Goal: Find specific page/section: Find specific page/section

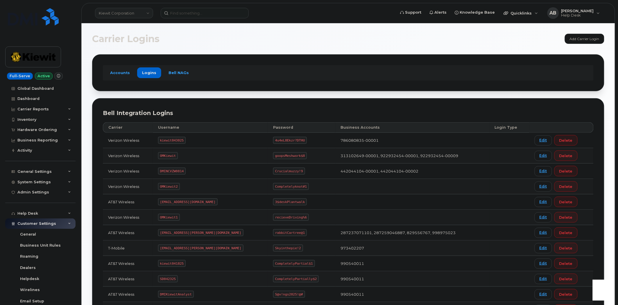
click at [136, 13] on link "Kiewit Corporation" at bounding box center [124, 13] width 58 height 10
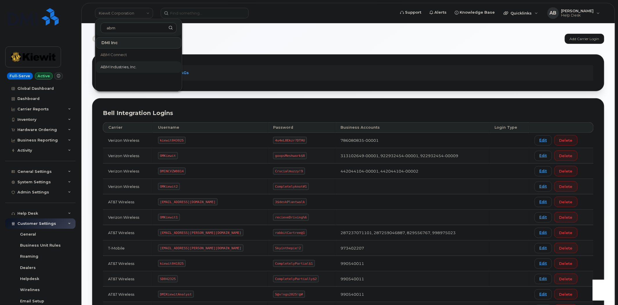
type input "abm"
click at [129, 69] on span "ABM Industries, Inc." at bounding box center [119, 67] width 36 height 6
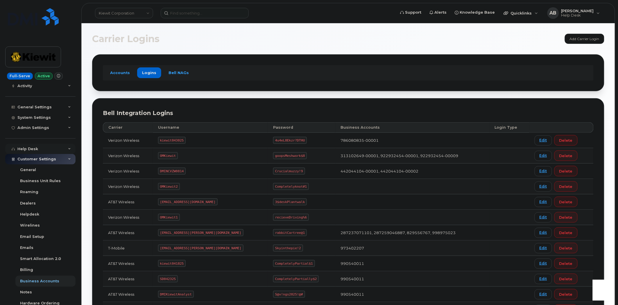
scroll to position [89, 0]
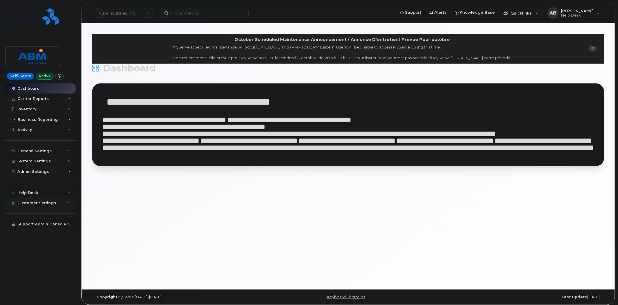
click at [68, 202] on icon at bounding box center [69, 203] width 3 height 3
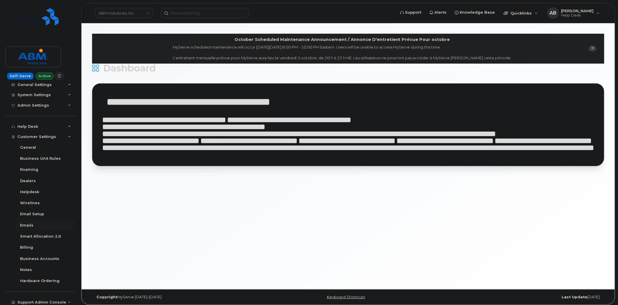
scroll to position [68, 0]
click at [43, 255] on div "Business Accounts" at bounding box center [39, 256] width 39 height 5
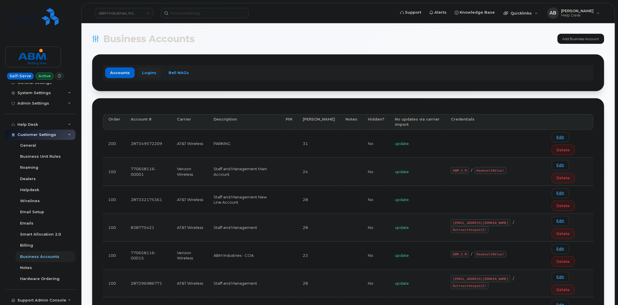
click at [147, 74] on link "Logins" at bounding box center [149, 72] width 24 height 10
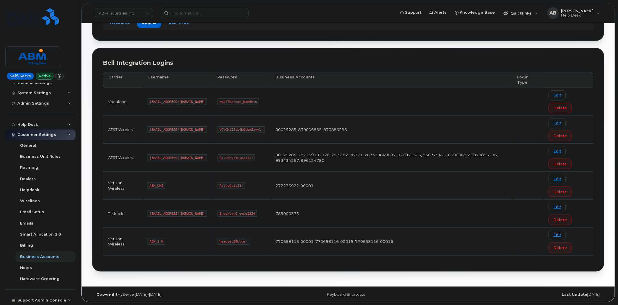
scroll to position [51, 0]
drag, startPoint x: 174, startPoint y: 158, endPoint x: 147, endPoint y: 155, distance: 27.2
click at [147, 155] on td "abm@dminc.com" at bounding box center [177, 158] width 70 height 28
copy code "abm@dminc.com"
drag, startPoint x: 231, startPoint y: 156, endPoint x: 187, endPoint y: 150, distance: 44.6
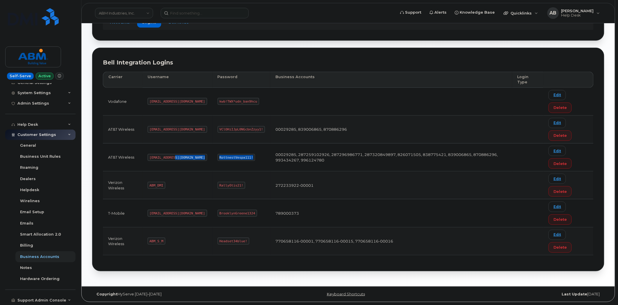
click at [187, 150] on tr "AT&T Wireless abm@dminc.com RottnestVespa111! 00029285, 287259102926, 287296986…" at bounding box center [348, 158] width 491 height 28
copy tr "RottnestVespa111!"
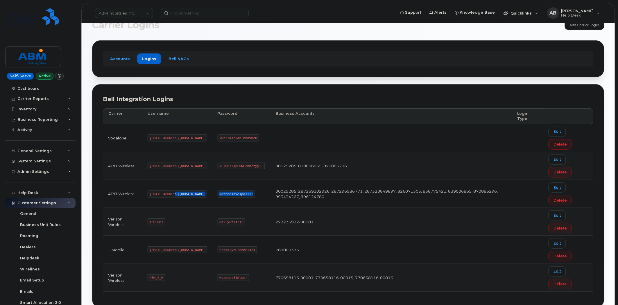
scroll to position [0, 0]
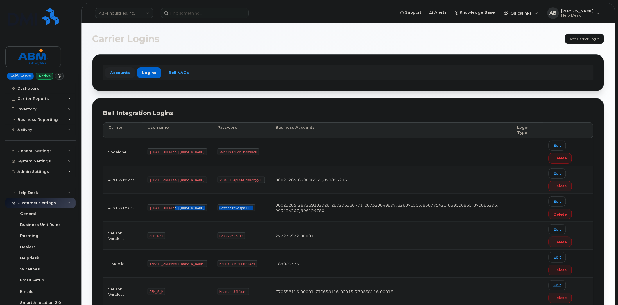
click at [123, 74] on link "Accounts" at bounding box center [120, 72] width 30 height 10
